Goal: Task Accomplishment & Management: Complete application form

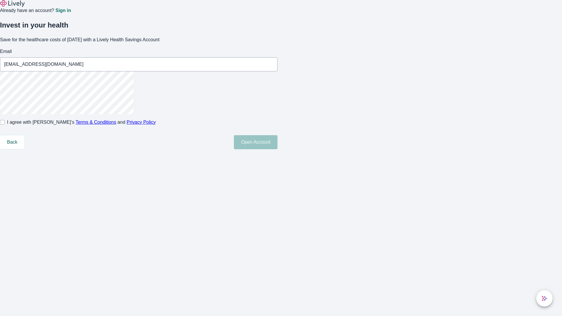
click at [5, 125] on input "I agree with Lively’s Terms & Conditions and Privacy Policy" at bounding box center [2, 122] width 5 height 5
checkbox input "true"
click at [278, 149] on button "Open Account" at bounding box center [256, 142] width 44 height 14
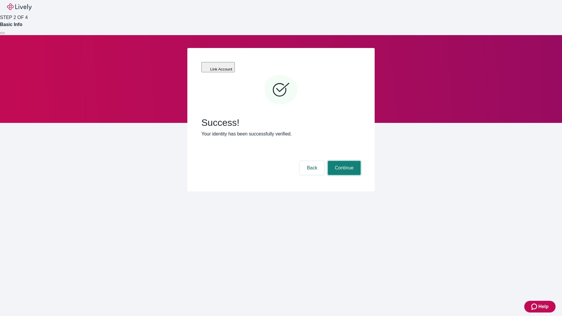
click at [343, 161] on button "Continue" at bounding box center [344, 168] width 33 height 14
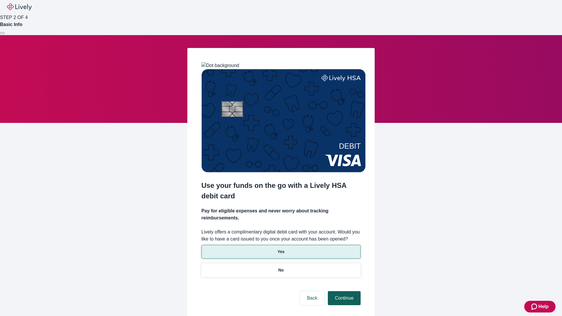
click at [281, 267] on p "No" at bounding box center [281, 270] width 6 height 6
click at [343, 291] on button "Continue" at bounding box center [344, 298] width 33 height 14
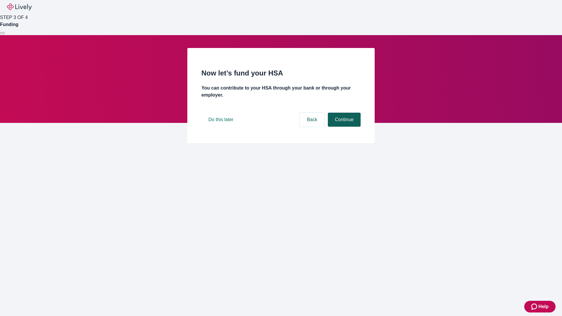
click at [343, 127] on button "Continue" at bounding box center [344, 120] width 33 height 14
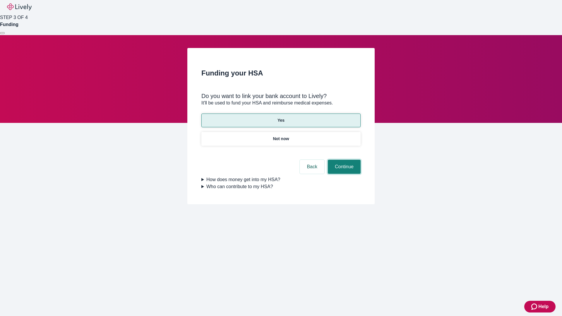
click at [343, 160] on button "Continue" at bounding box center [344, 167] width 33 height 14
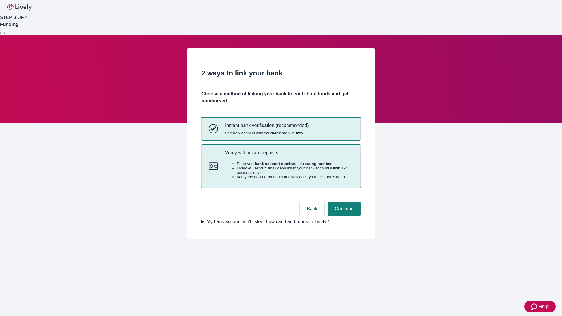
click at [289, 155] on p "Verify with micro-deposits" at bounding box center [289, 153] width 128 height 6
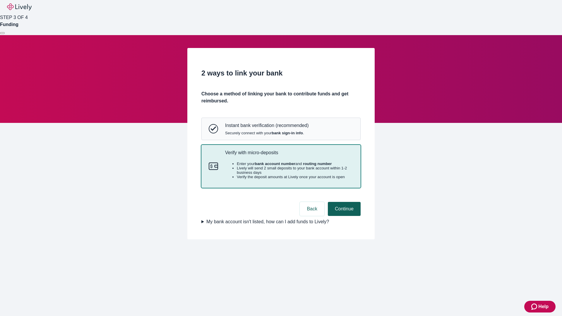
click at [343, 216] on button "Continue" at bounding box center [344, 209] width 33 height 14
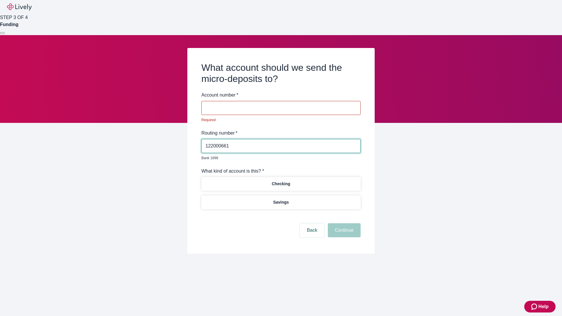
type input "122000661"
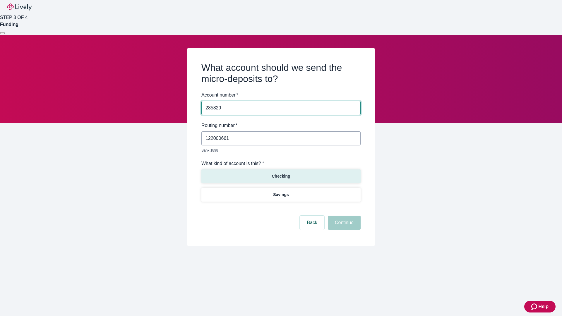
type input "285829"
click at [281, 173] on p "Checking" at bounding box center [281, 176] width 18 height 6
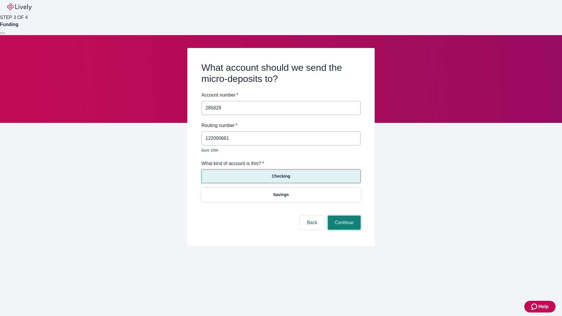
click at [343, 216] on button "Continue" at bounding box center [344, 223] width 33 height 14
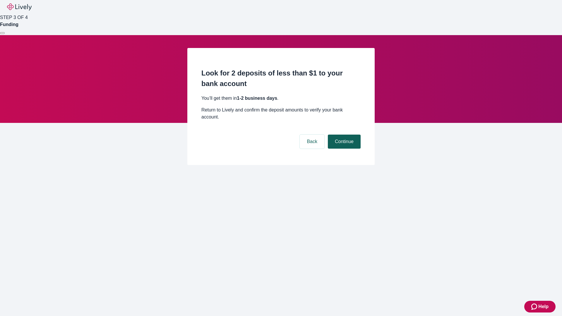
click at [343, 135] on button "Continue" at bounding box center [344, 142] width 33 height 14
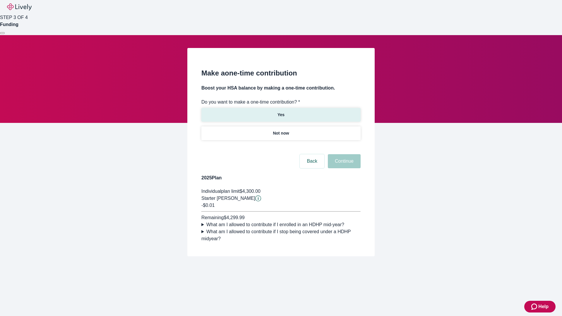
click at [281, 112] on p "Yes" at bounding box center [281, 115] width 7 height 6
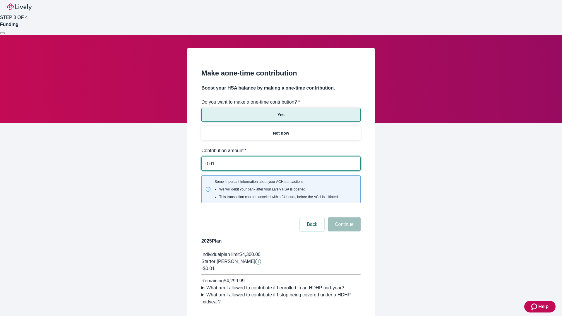
type input "0.01"
click at [343, 217] on button "Continue" at bounding box center [344, 224] width 33 height 14
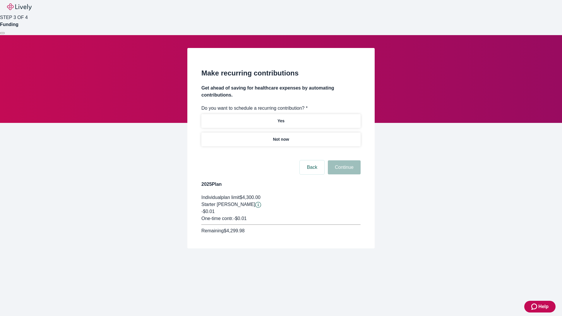
click at [281, 136] on p "Not now" at bounding box center [281, 139] width 16 height 6
click at [343, 160] on button "Continue" at bounding box center [344, 167] width 33 height 14
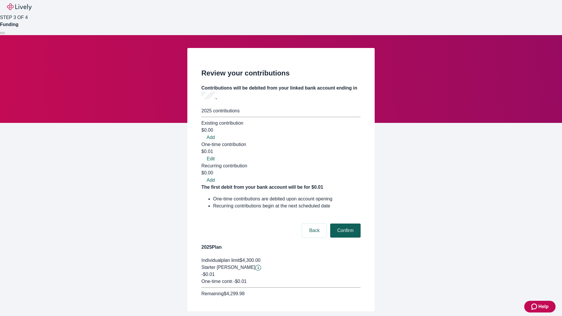
click at [345, 224] on button "Confirm" at bounding box center [345, 231] width 30 height 14
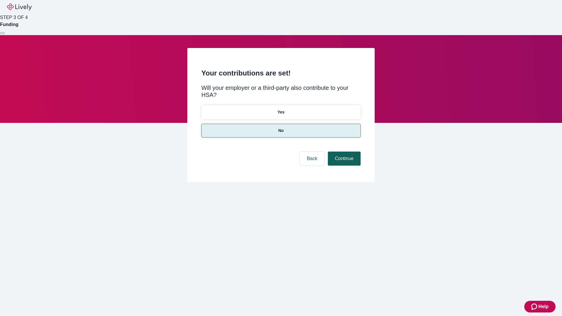
click at [343, 152] on button "Continue" at bounding box center [344, 159] width 33 height 14
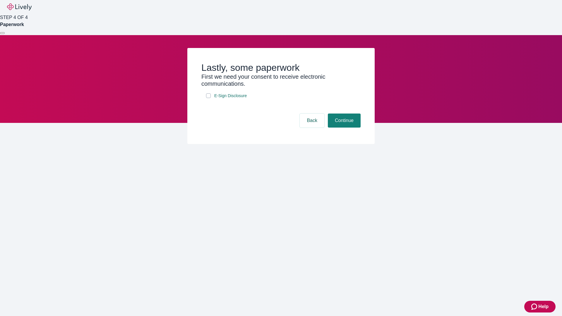
click at [208, 98] on input "E-Sign Disclosure" at bounding box center [208, 95] width 5 height 5
checkbox input "true"
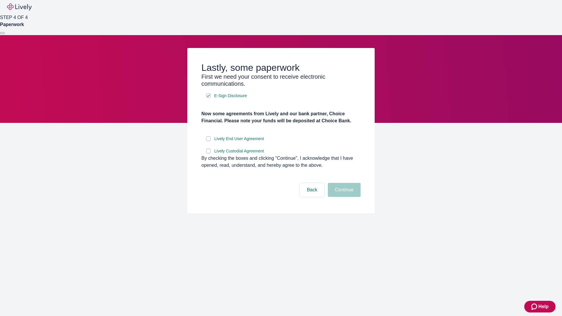
click at [208, 141] on input "Lively End User Agreement" at bounding box center [208, 138] width 5 height 5
checkbox input "true"
click at [208, 153] on input "Lively Custodial Agreement" at bounding box center [208, 151] width 5 height 5
checkbox input "true"
click at [343, 197] on button "Continue" at bounding box center [344, 190] width 33 height 14
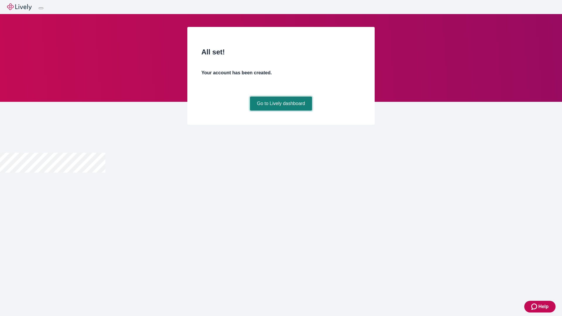
click at [281, 111] on link "Go to Lively dashboard" at bounding box center [281, 104] width 62 height 14
